Goal: Navigation & Orientation: Find specific page/section

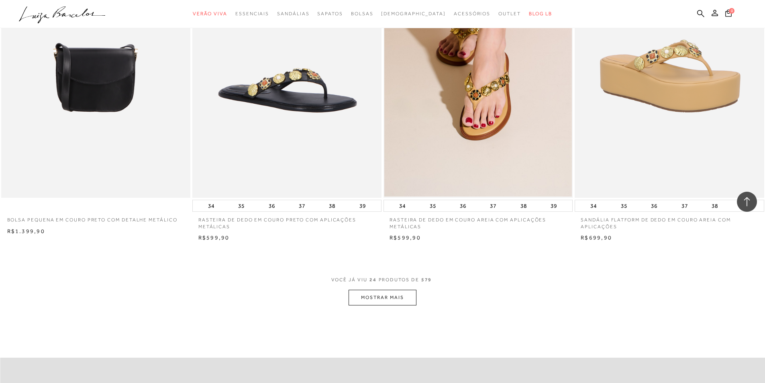
scroll to position [1844, 0]
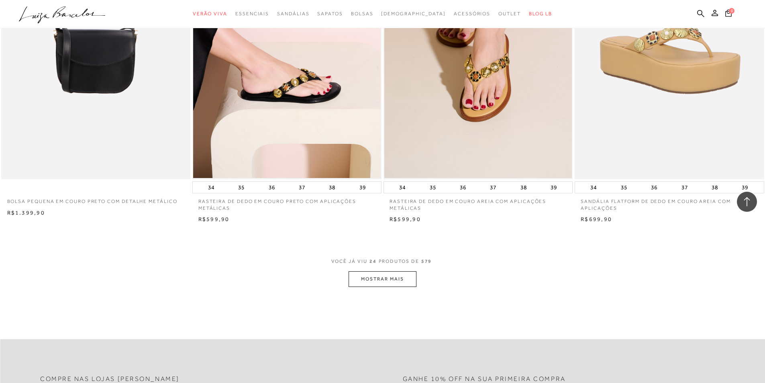
click at [397, 281] on button "MOSTRAR MAIS" at bounding box center [381, 279] width 67 height 16
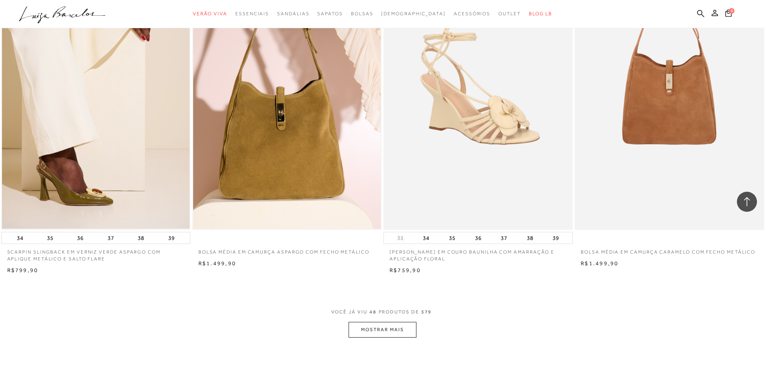
scroll to position [3851, 0]
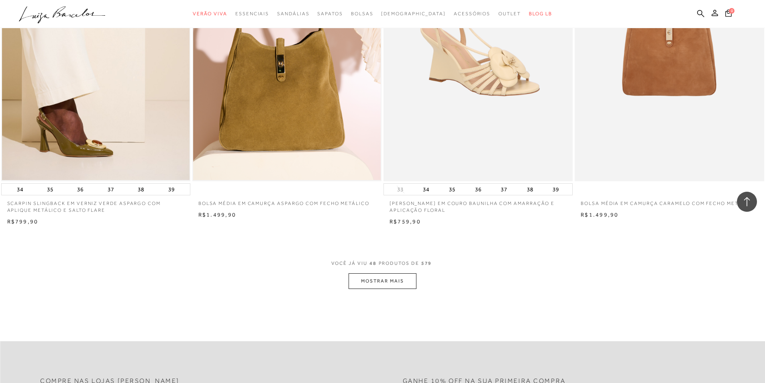
click at [367, 282] on button "MOSTRAR MAIS" at bounding box center [381, 281] width 67 height 16
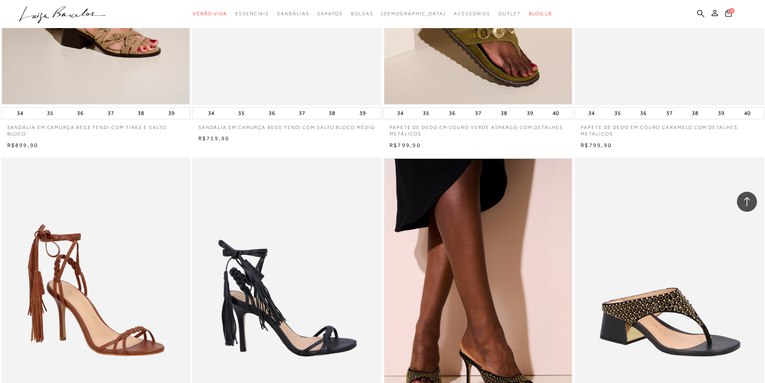
scroll to position [4614, 0]
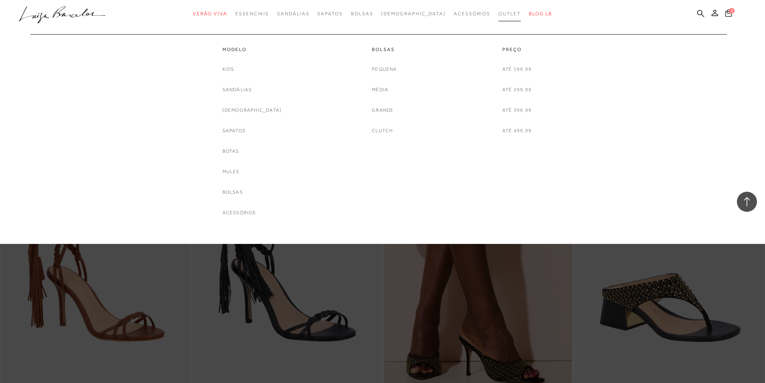
click at [498, 11] on span "Outlet" at bounding box center [509, 14] width 22 height 6
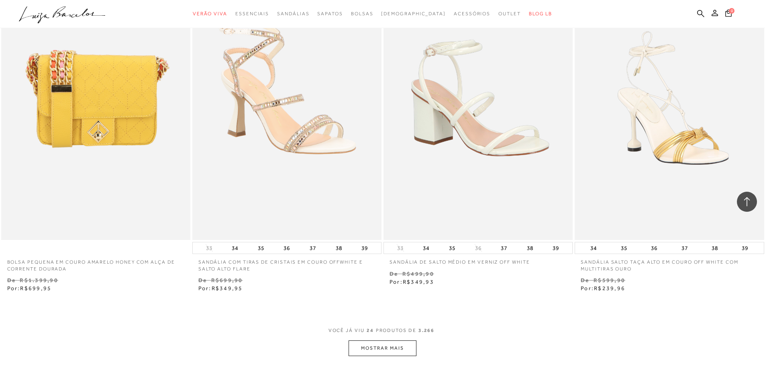
scroll to position [1806, 0]
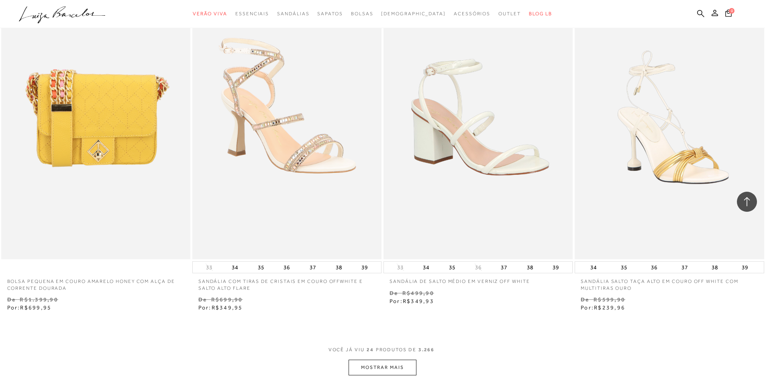
click at [385, 368] on button "MOSTRAR MAIS" at bounding box center [381, 367] width 67 height 16
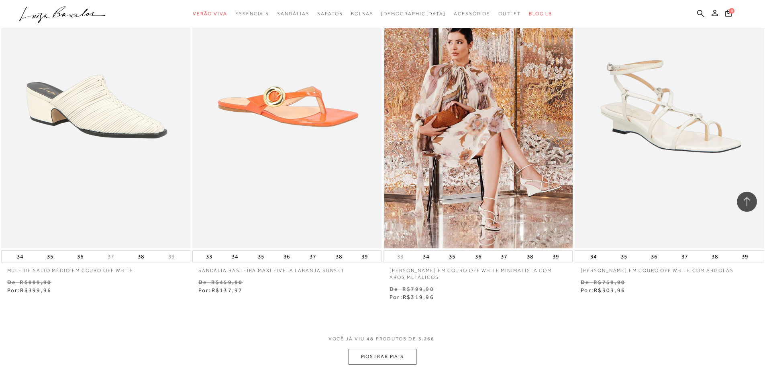
scroll to position [3894, 0]
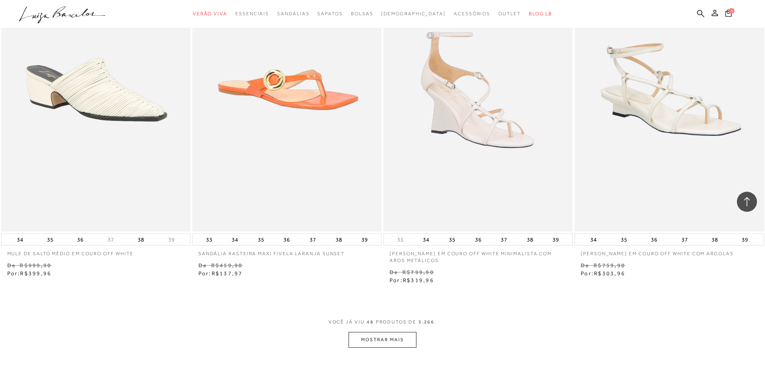
click at [409, 342] on button "MOSTRAR MAIS" at bounding box center [381, 340] width 67 height 16
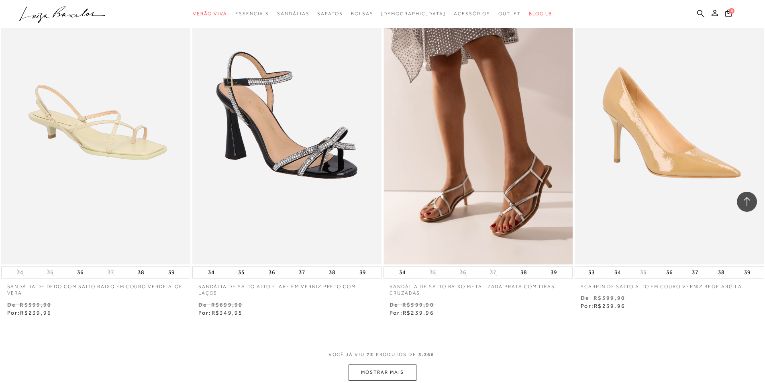
scroll to position [6062, 0]
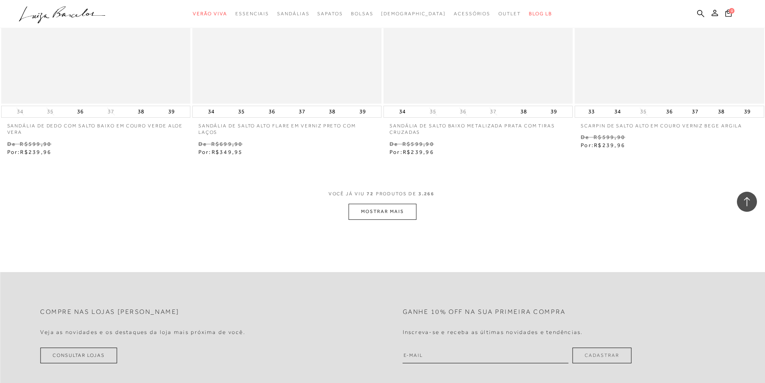
click at [376, 214] on button "MOSTRAR MAIS" at bounding box center [381, 212] width 67 height 16
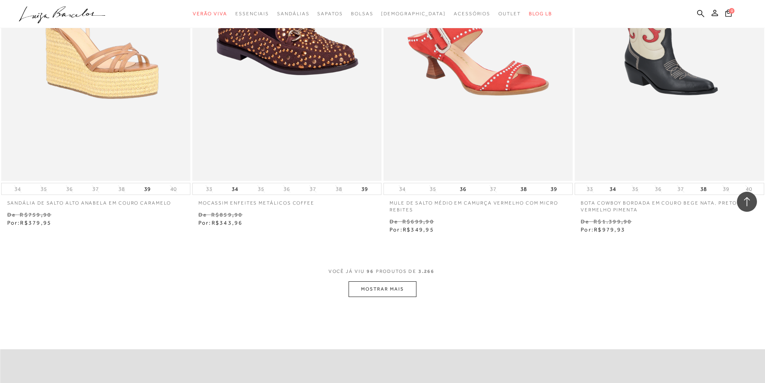
scroll to position [8069, 0]
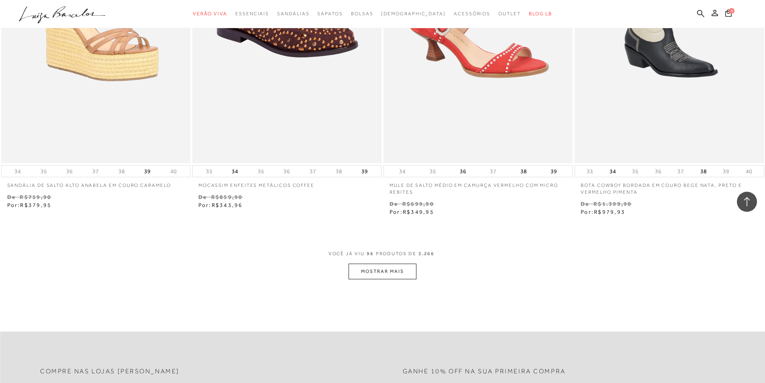
click at [391, 273] on button "MOSTRAR MAIS" at bounding box center [381, 271] width 67 height 16
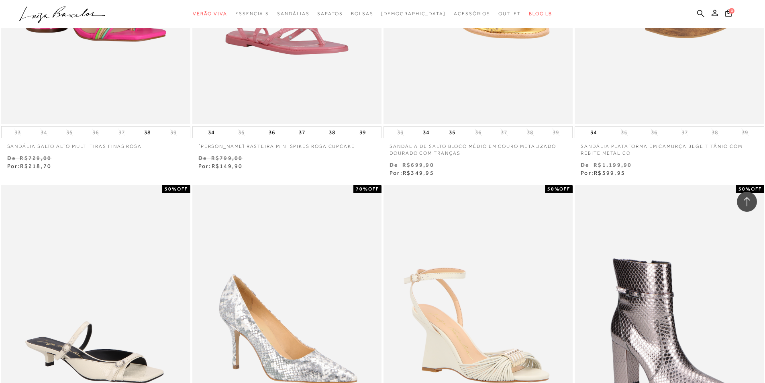
scroll to position [9635, 0]
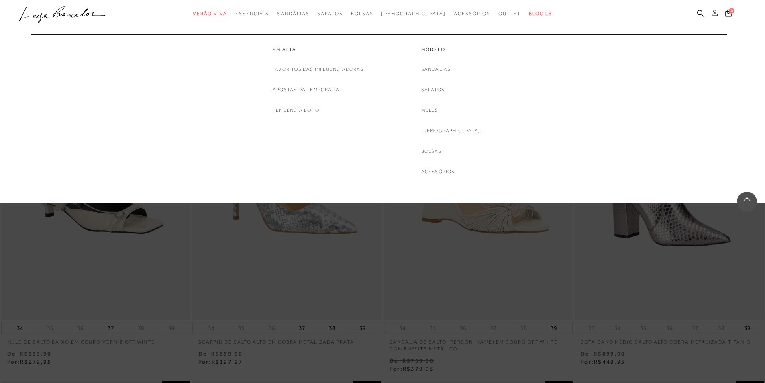
click at [221, 15] on span "Verão Viva" at bounding box center [210, 14] width 35 height 6
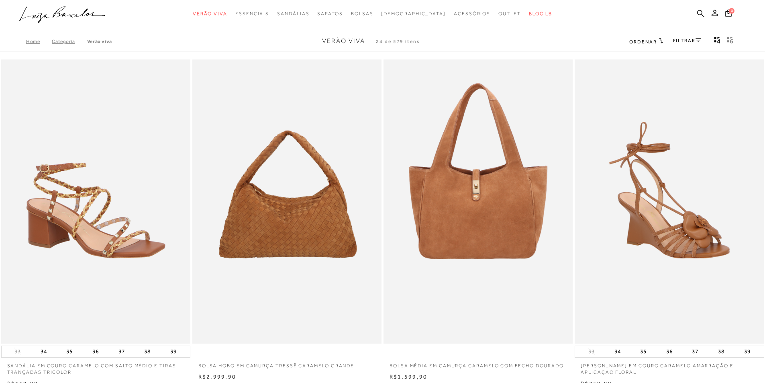
click at [53, 16] on icon at bounding box center [62, 11] width 18 height 11
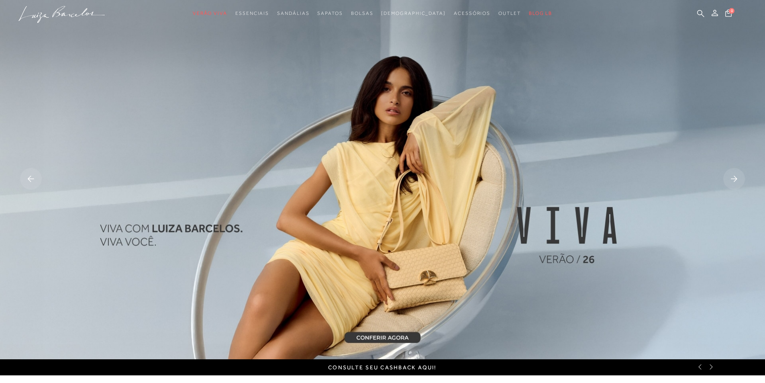
click at [731, 178] on rect at bounding box center [734, 179] width 22 height 22
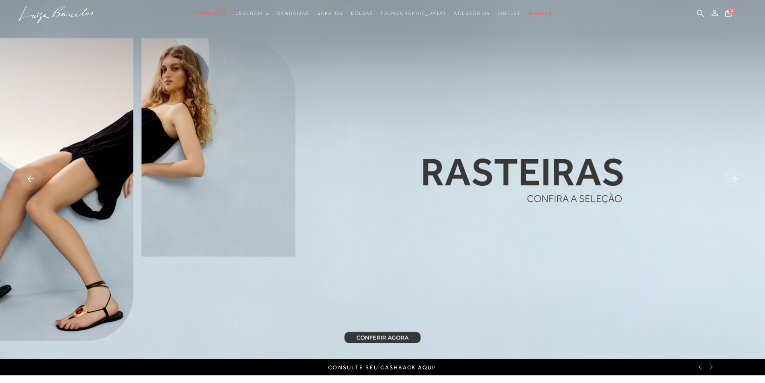
click at [731, 178] on rect at bounding box center [734, 179] width 22 height 22
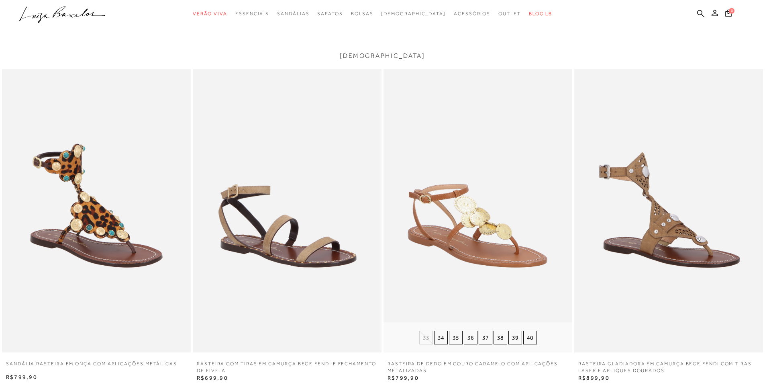
scroll to position [1445, 0]
